Goal: Check status: Check status

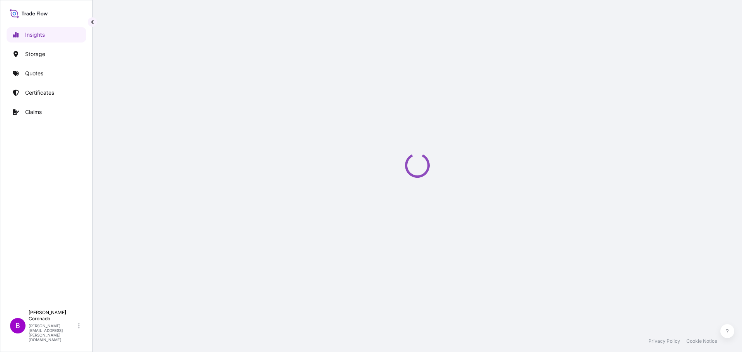
select select "2025"
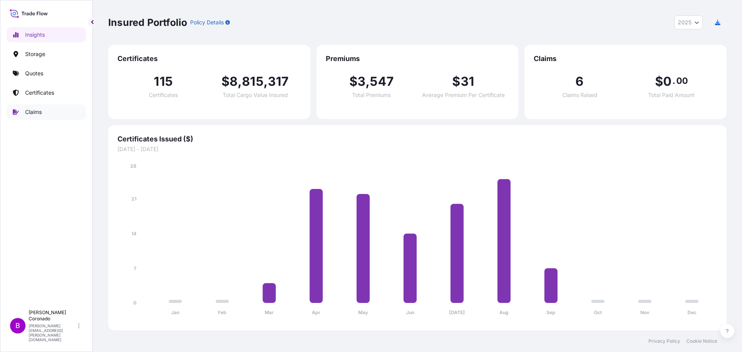
click at [23, 114] on link "Claims" at bounding box center [47, 111] width 80 height 15
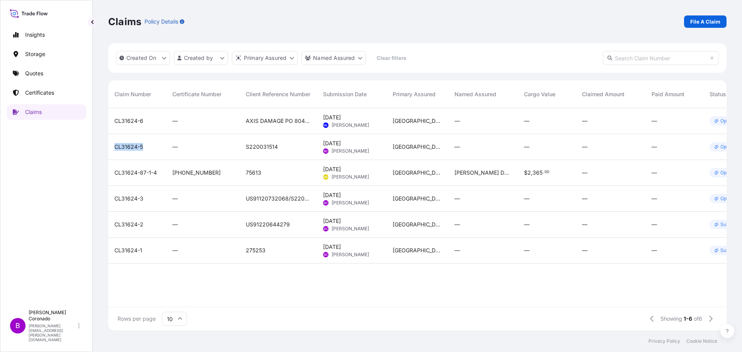
drag, startPoint x: 143, startPoint y: 149, endPoint x: 115, endPoint y: 146, distance: 28.0
click at [115, 146] on div "CL31624-5" at bounding box center [137, 147] width 46 height 8
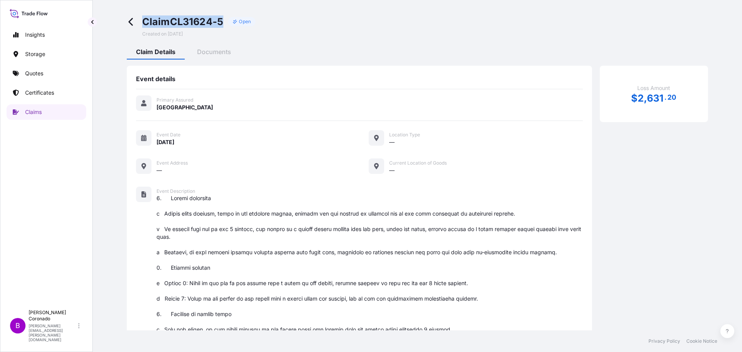
drag, startPoint x: 144, startPoint y: 20, endPoint x: 225, endPoint y: 20, distance: 80.8
click at [225, 20] on div "Claim CL31624-5 Open" at bounding box center [199, 21] width 114 height 12
